Goal: Information Seeking & Learning: Understand process/instructions

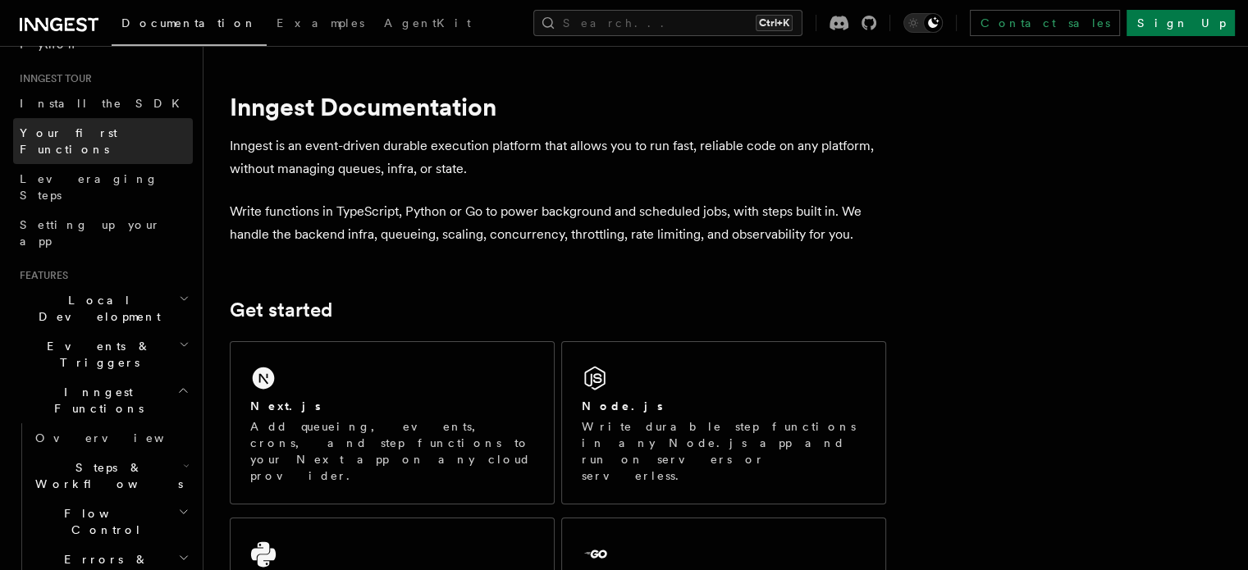
scroll to position [151, 0]
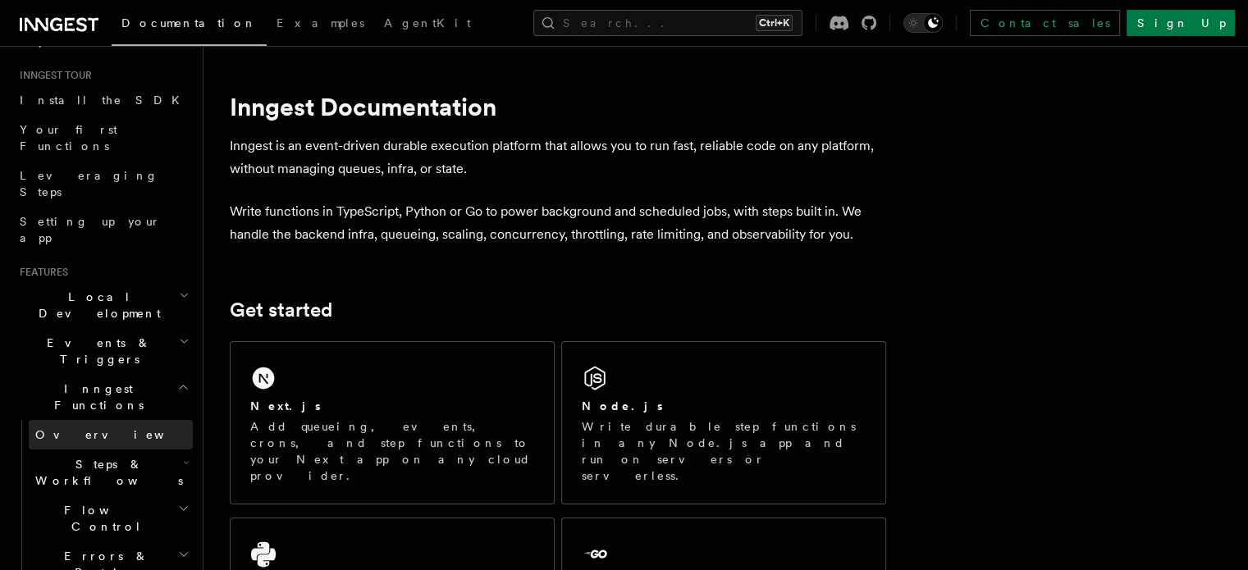
click at [86, 420] on link "Overview" at bounding box center [111, 435] width 164 height 30
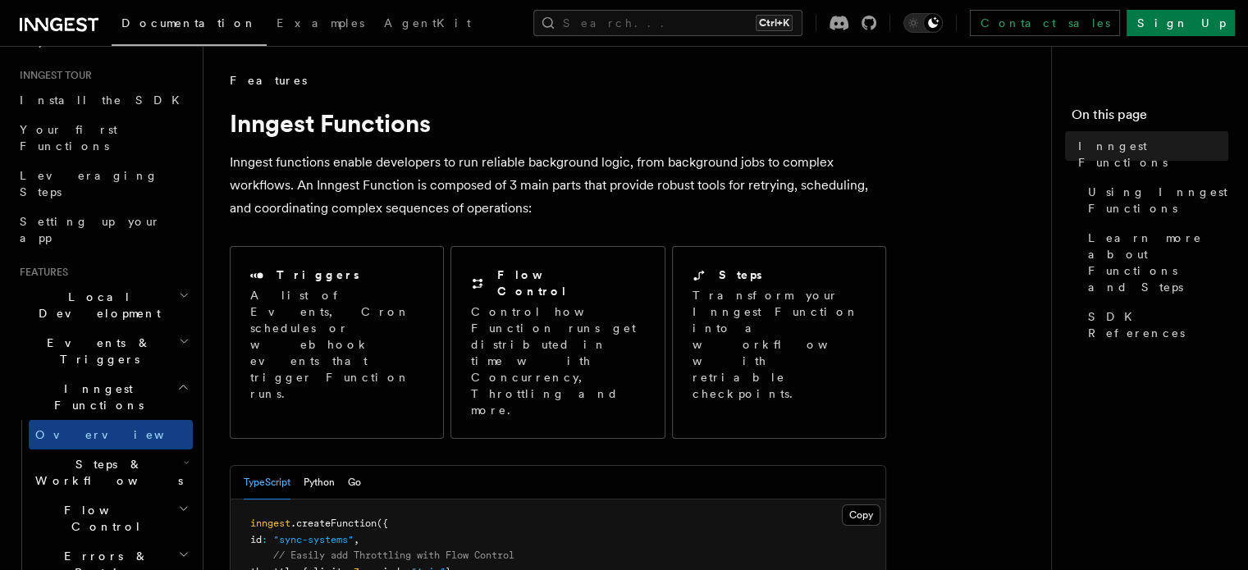
click at [86, 420] on link "Overview" at bounding box center [111, 435] width 164 height 30
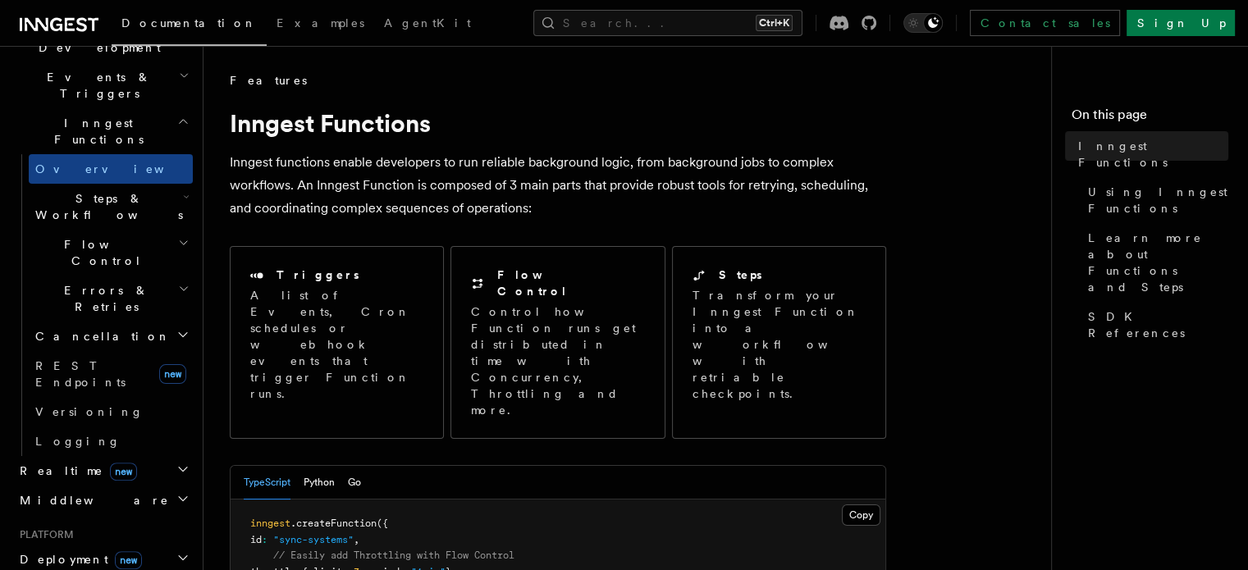
scroll to position [417, 0]
click at [65, 552] on span "Deployment new" at bounding box center [77, 560] width 129 height 16
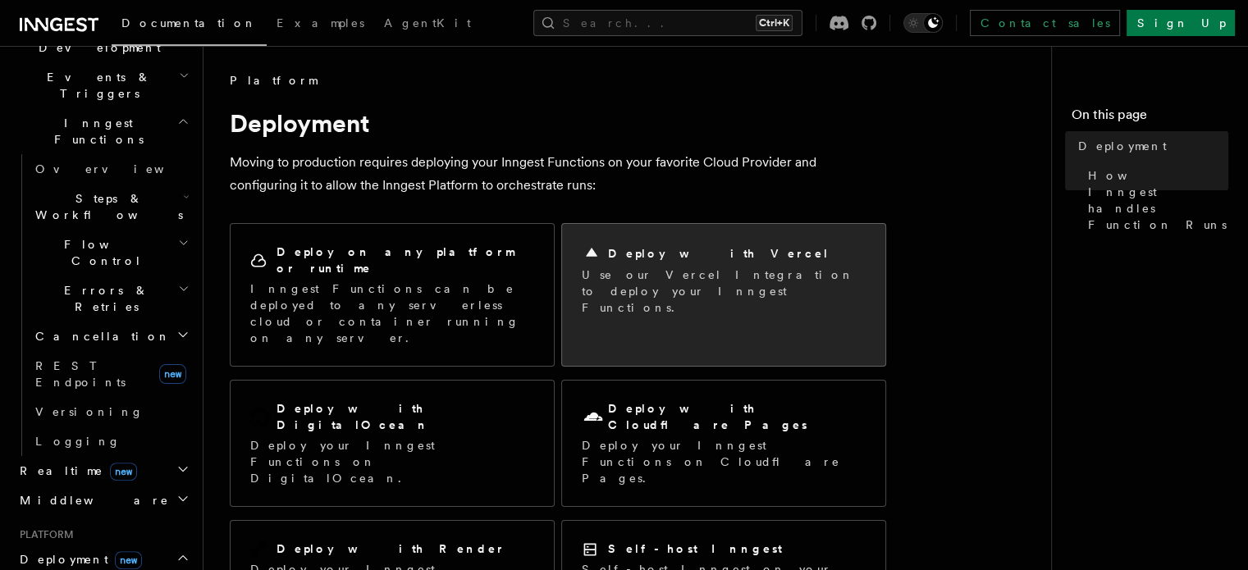
click at [685, 253] on h2 "Deploy with Vercel" at bounding box center [719, 253] width 222 height 16
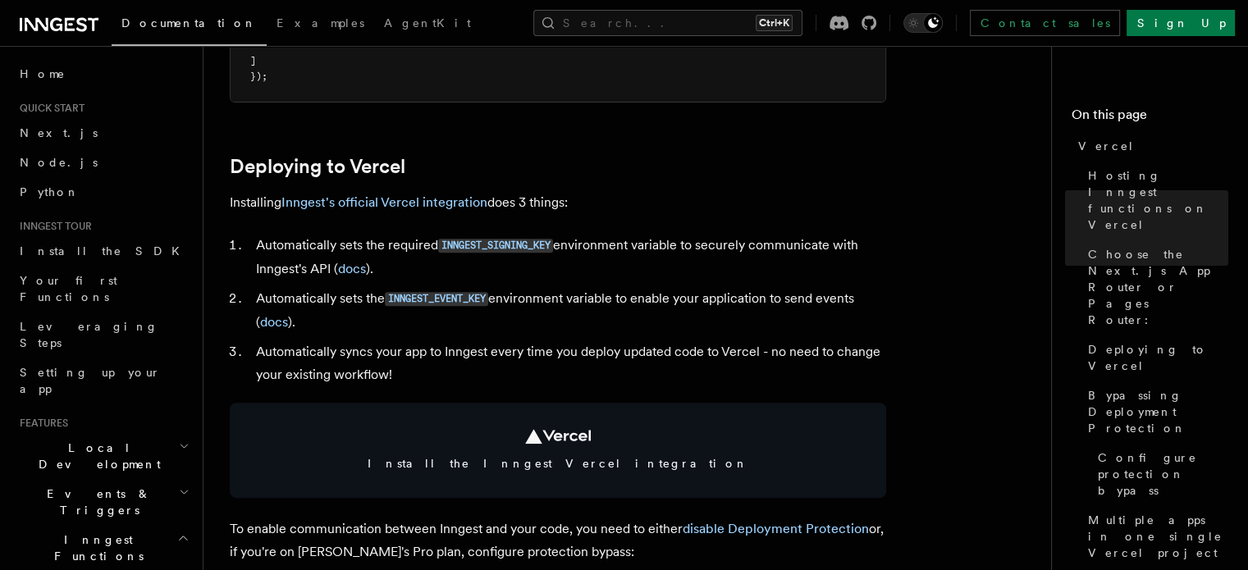
scroll to position [676, 0]
click at [381, 203] on link "Inngest's official Vercel integration" at bounding box center [385, 202] width 206 height 16
